Goal: Register for event/course

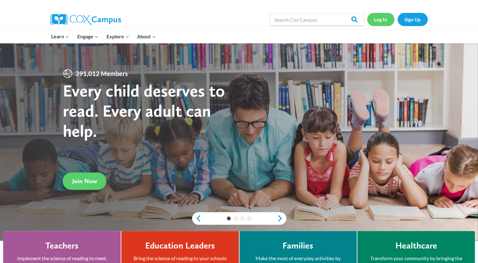
click at [383, 22] on link "Log In" at bounding box center [380, 19] width 27 height 13
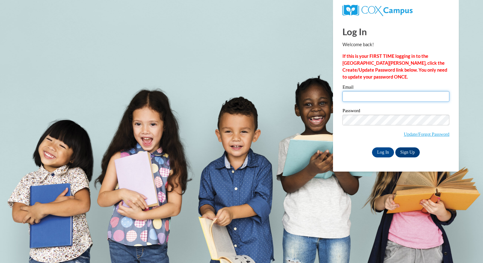
click at [365, 101] on input "Email" at bounding box center [395, 96] width 107 height 11
type input "[EMAIL_ADDRESS][DOMAIN_NAME]"
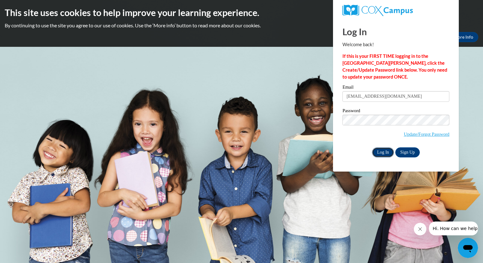
click at [390, 151] on input "Log In" at bounding box center [383, 152] width 22 height 10
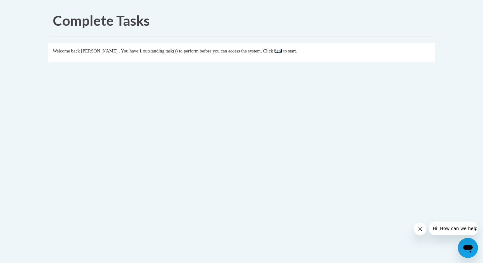
click at [282, 50] on link "here" at bounding box center [278, 50] width 8 height 5
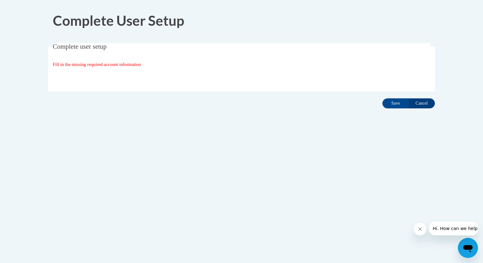
click at [129, 62] on span "Fill in the missing required account information" at bounding box center [97, 64] width 88 height 5
click at [394, 98] on input "Save" at bounding box center [395, 103] width 26 height 10
click at [392, 107] on input "Save" at bounding box center [395, 103] width 26 height 10
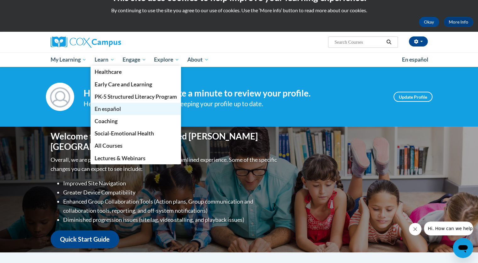
scroll to position [13, 0]
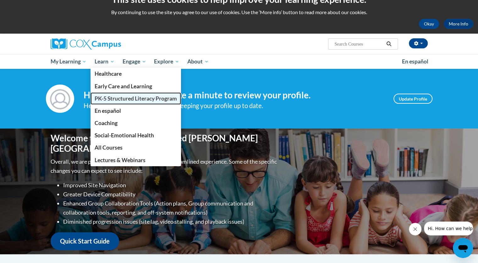
click at [116, 96] on span "PK-5 Structured Literacy Program" at bounding box center [136, 98] width 82 height 7
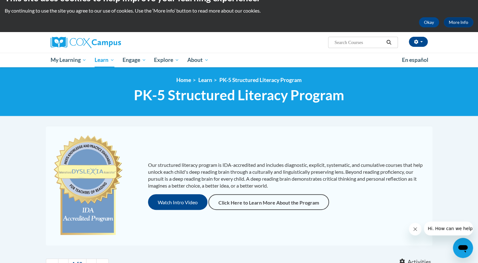
scroll to position [14, 0]
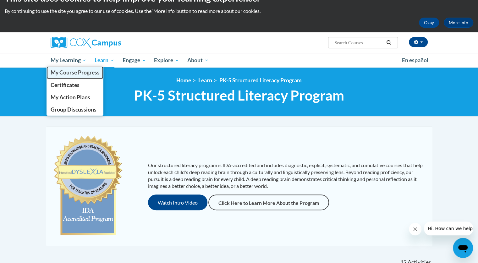
click at [72, 71] on span "My Course Progress" at bounding box center [74, 72] width 49 height 7
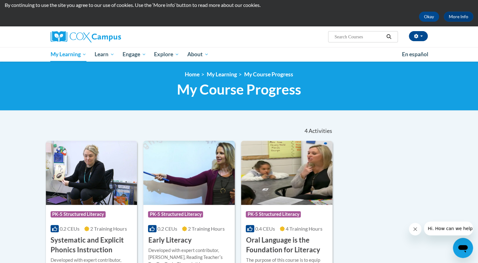
scroll to position [21, 0]
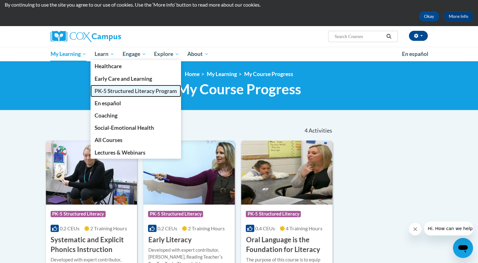
click at [118, 91] on span "PK-5 Structured Literacy Program" at bounding box center [136, 91] width 82 height 7
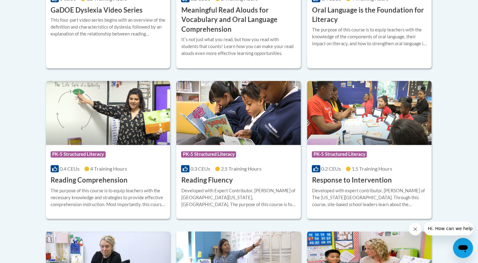
scroll to position [529, 0]
click at [250, 161] on div "Course Category: PK-5 Structured Literacy" at bounding box center [238, 155] width 115 height 14
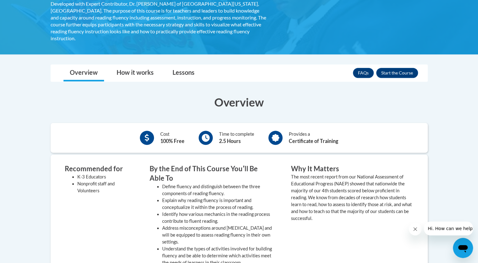
scroll to position [131, 0]
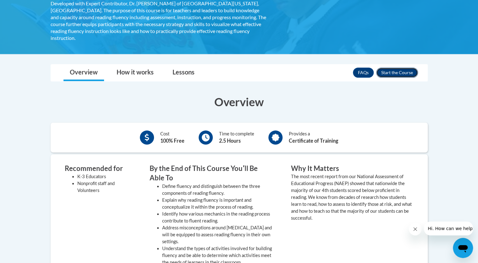
click at [402, 68] on button "Enroll" at bounding box center [397, 73] width 42 height 10
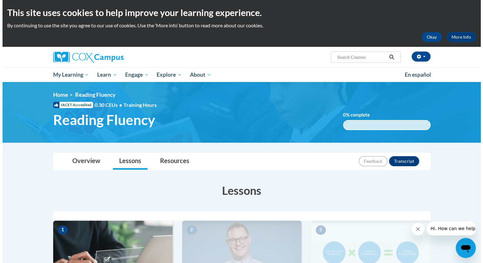
scroll to position [177, 0]
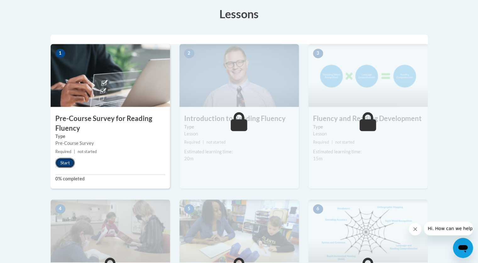
click at [70, 159] on button "Start" at bounding box center [64, 163] width 19 height 10
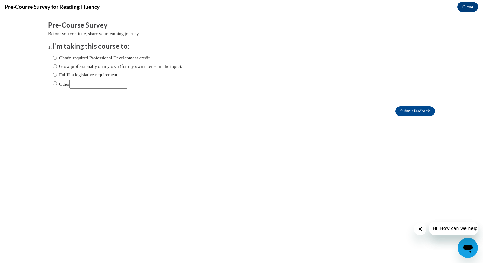
scroll to position [0, 0]
click at [53, 75] on input "Fulfill a legislative requirement." at bounding box center [55, 74] width 4 height 7
radio input "true"
click at [401, 110] on input "Submit feedback" at bounding box center [415, 111] width 40 height 10
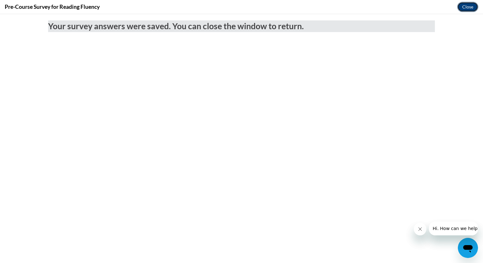
click at [468, 5] on button "Close" at bounding box center [467, 7] width 21 height 10
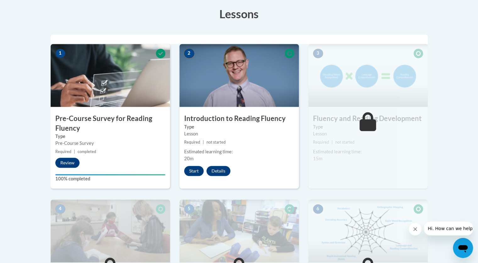
click at [231, 135] on div "Lesson" at bounding box center [239, 133] width 110 height 7
click at [193, 171] on button "Start" at bounding box center [193, 171] width 19 height 10
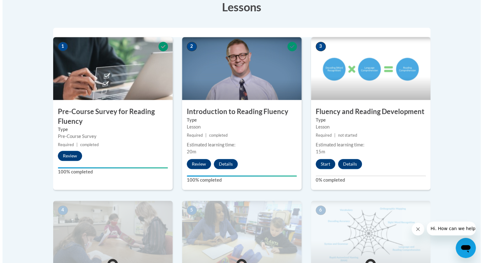
scroll to position [183, 0]
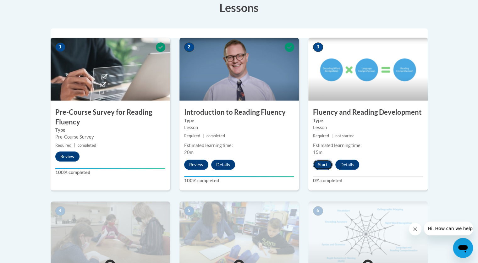
click at [322, 165] on button "Start" at bounding box center [322, 165] width 19 height 10
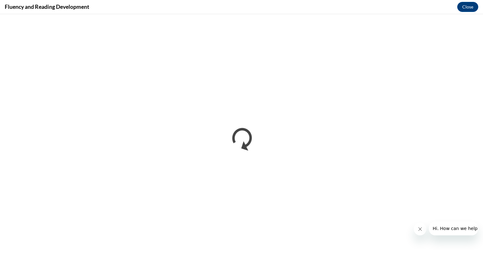
scroll to position [0, 0]
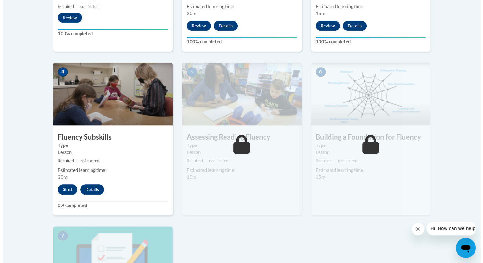
scroll to position [347, 0]
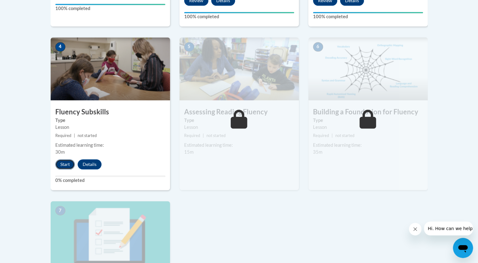
click at [68, 163] on button "Start" at bounding box center [64, 164] width 19 height 10
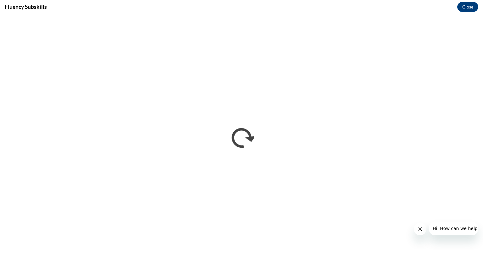
scroll to position [0, 0]
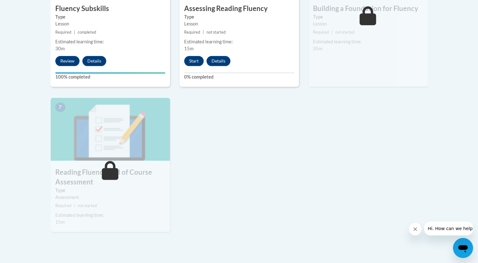
scroll to position [450, 0]
